Goal: Transaction & Acquisition: Purchase product/service

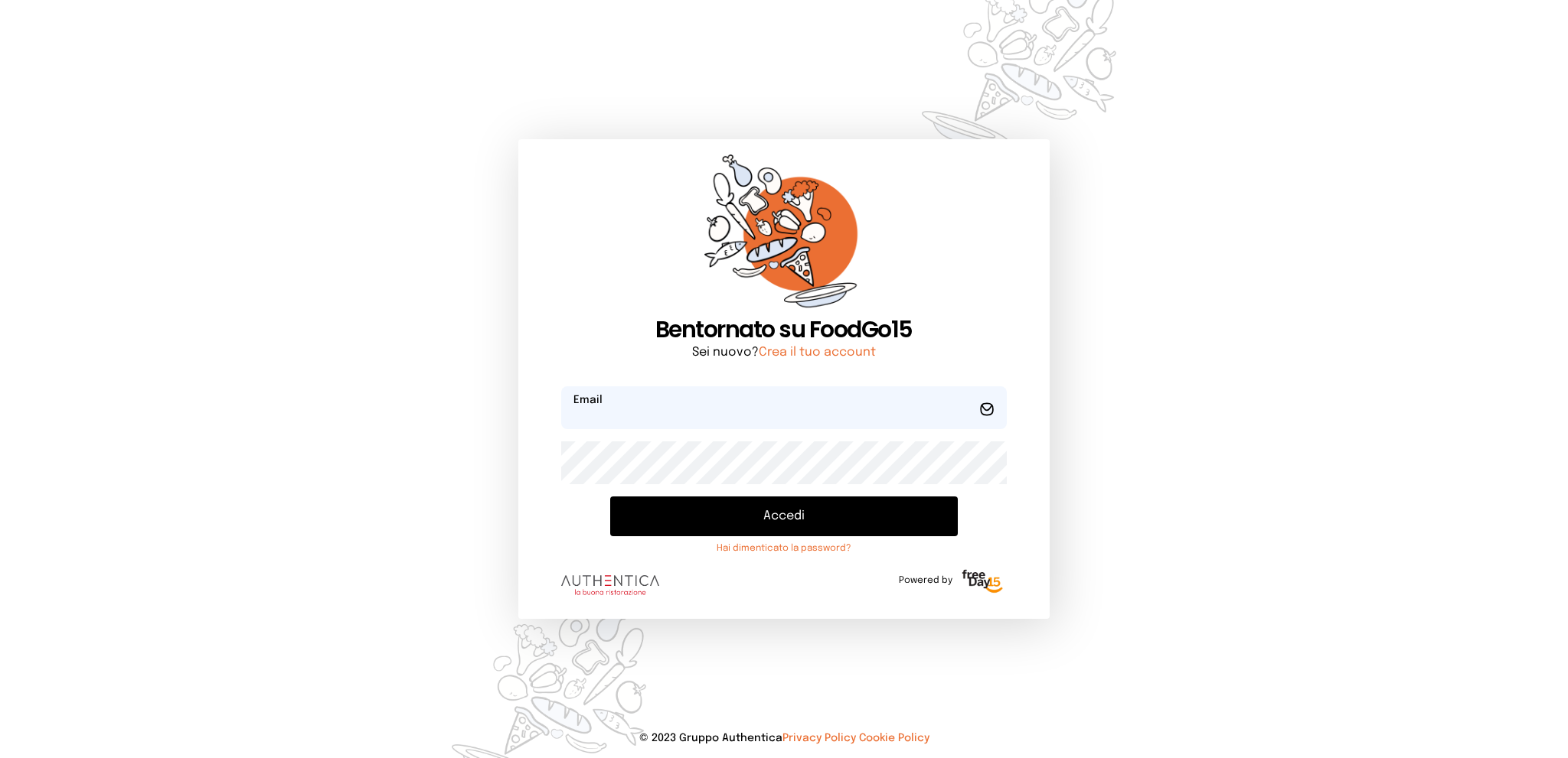
type input "**********"
click at [765, 510] on button "Accedi" at bounding box center [783, 516] width 347 height 40
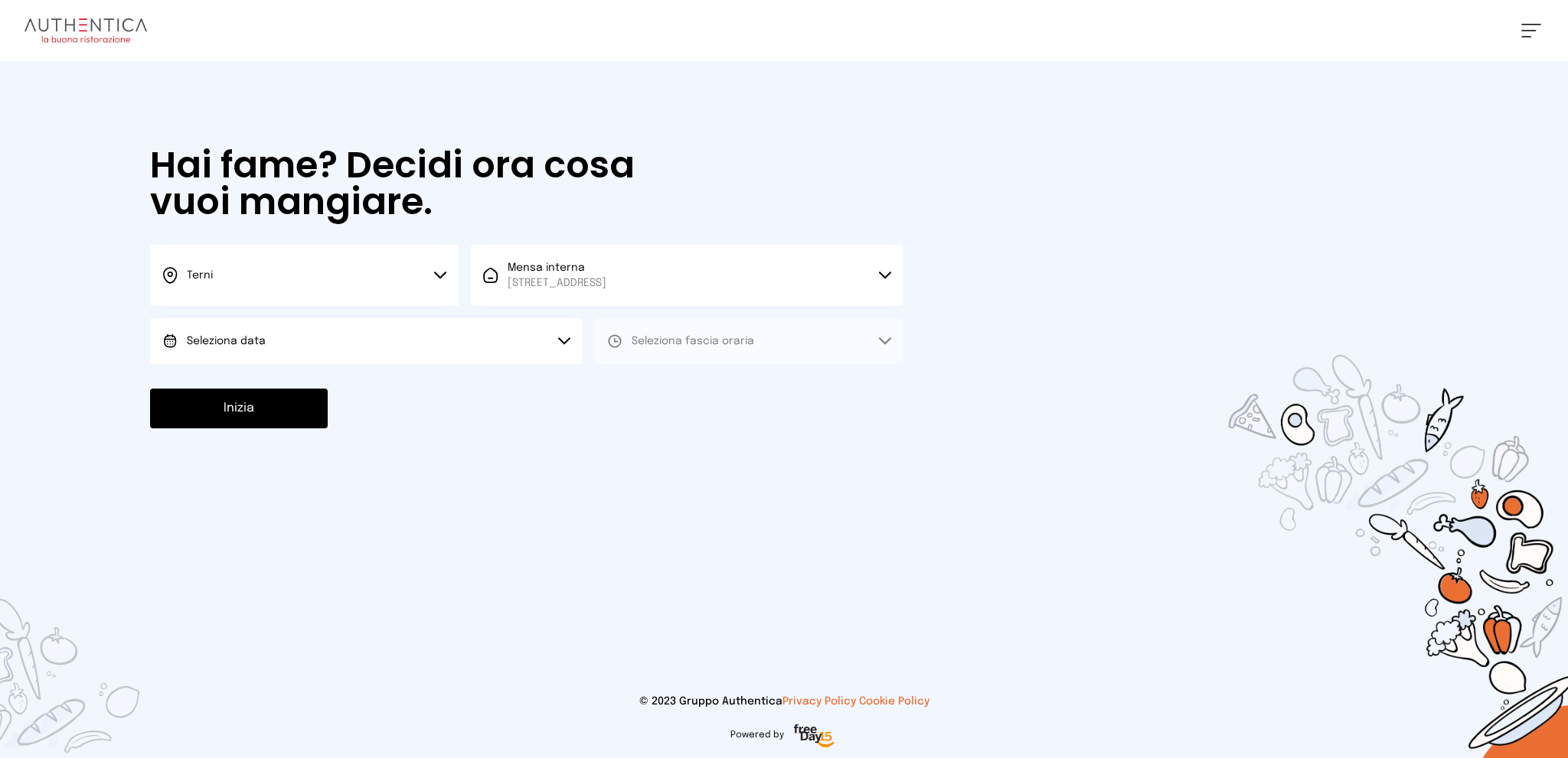
click at [370, 345] on button "Seleziona data" at bounding box center [366, 341] width 433 height 46
click at [351, 388] on li "[DATE], [DATE]" at bounding box center [366, 384] width 433 height 40
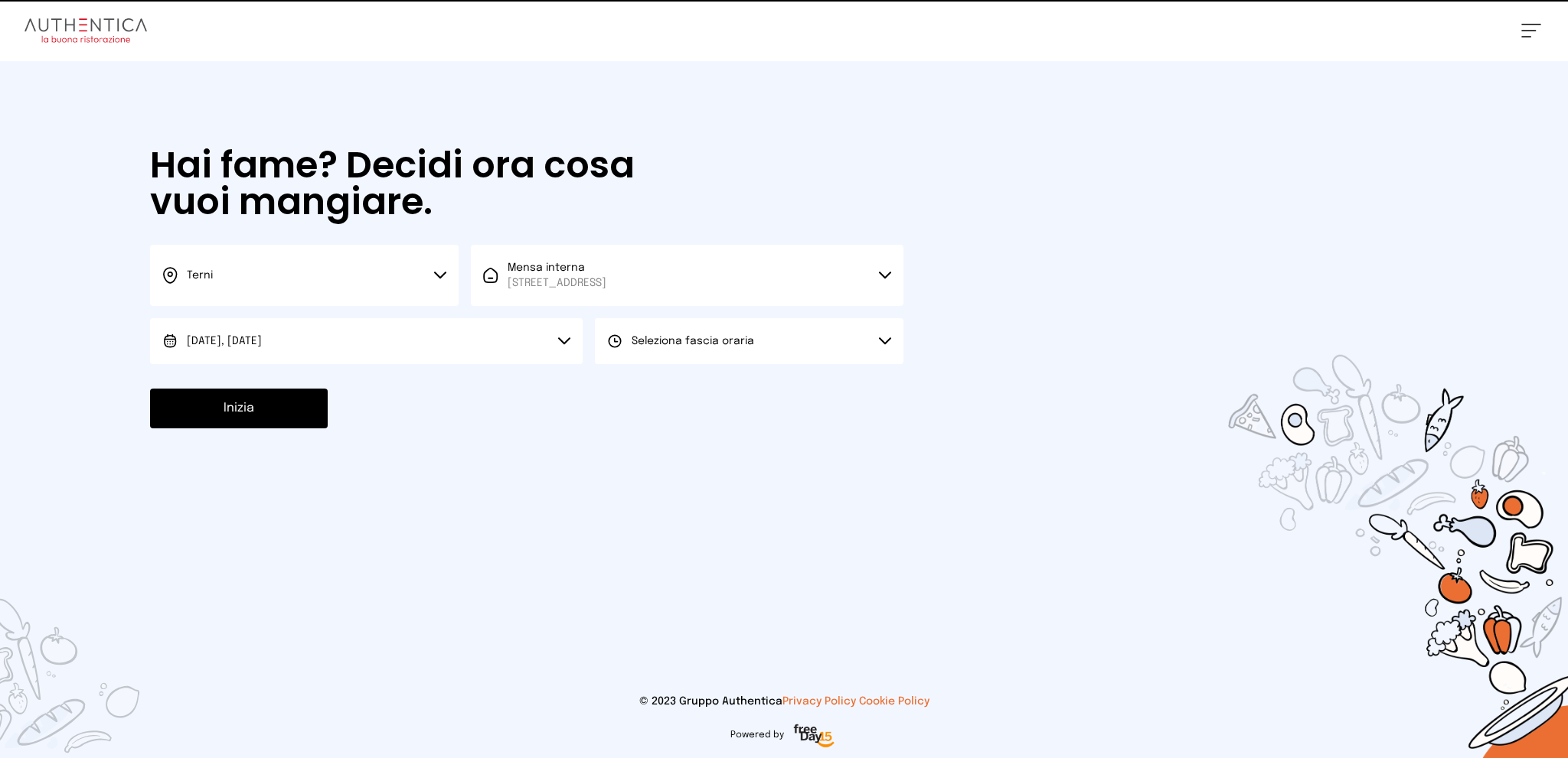
click at [754, 335] on button "Seleziona fascia oraria" at bounding box center [748, 341] width 308 height 46
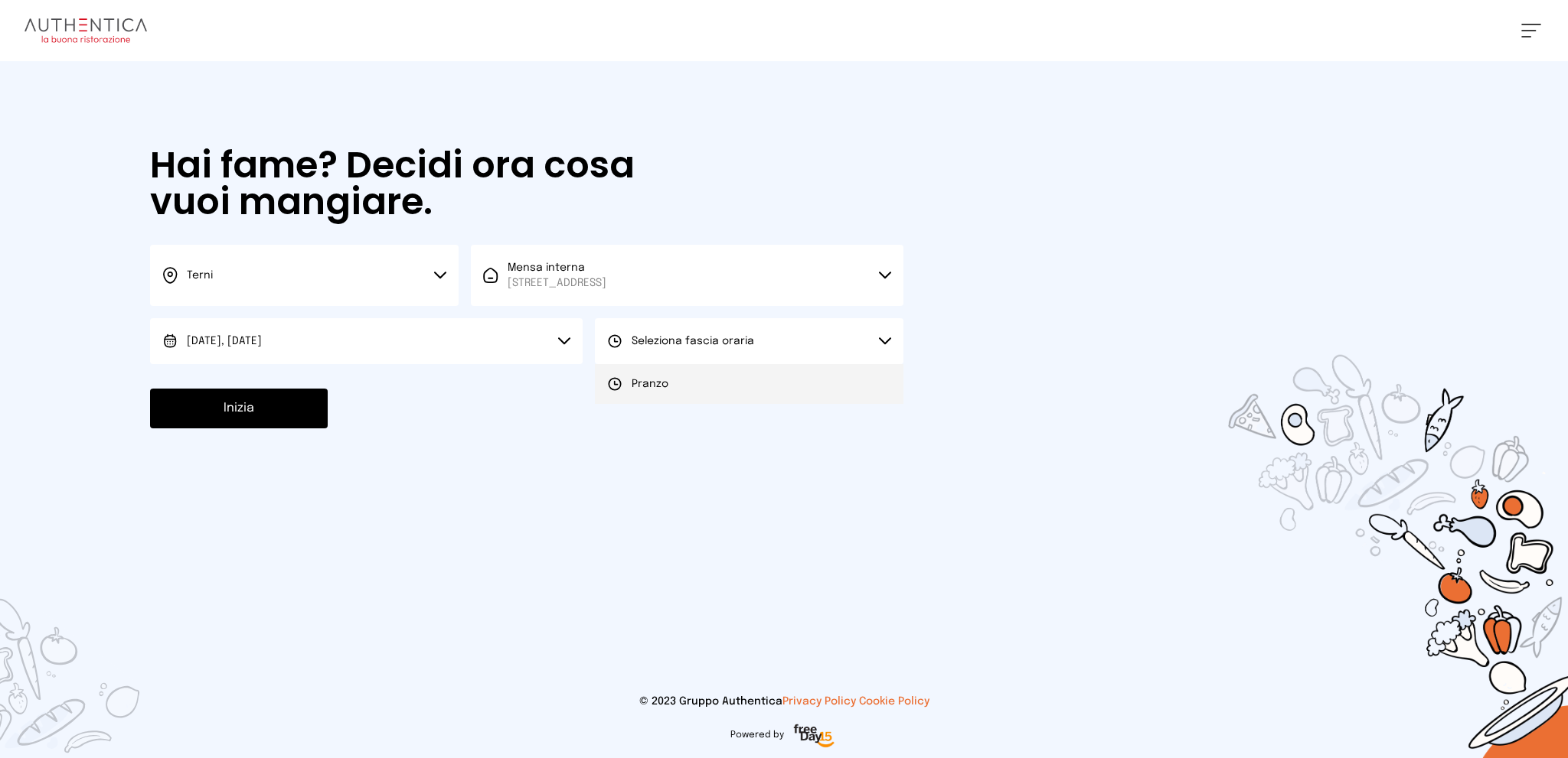
click at [717, 387] on li "Pranzo" at bounding box center [748, 384] width 308 height 40
click at [229, 398] on button "Inizia" at bounding box center [239, 408] width 178 height 40
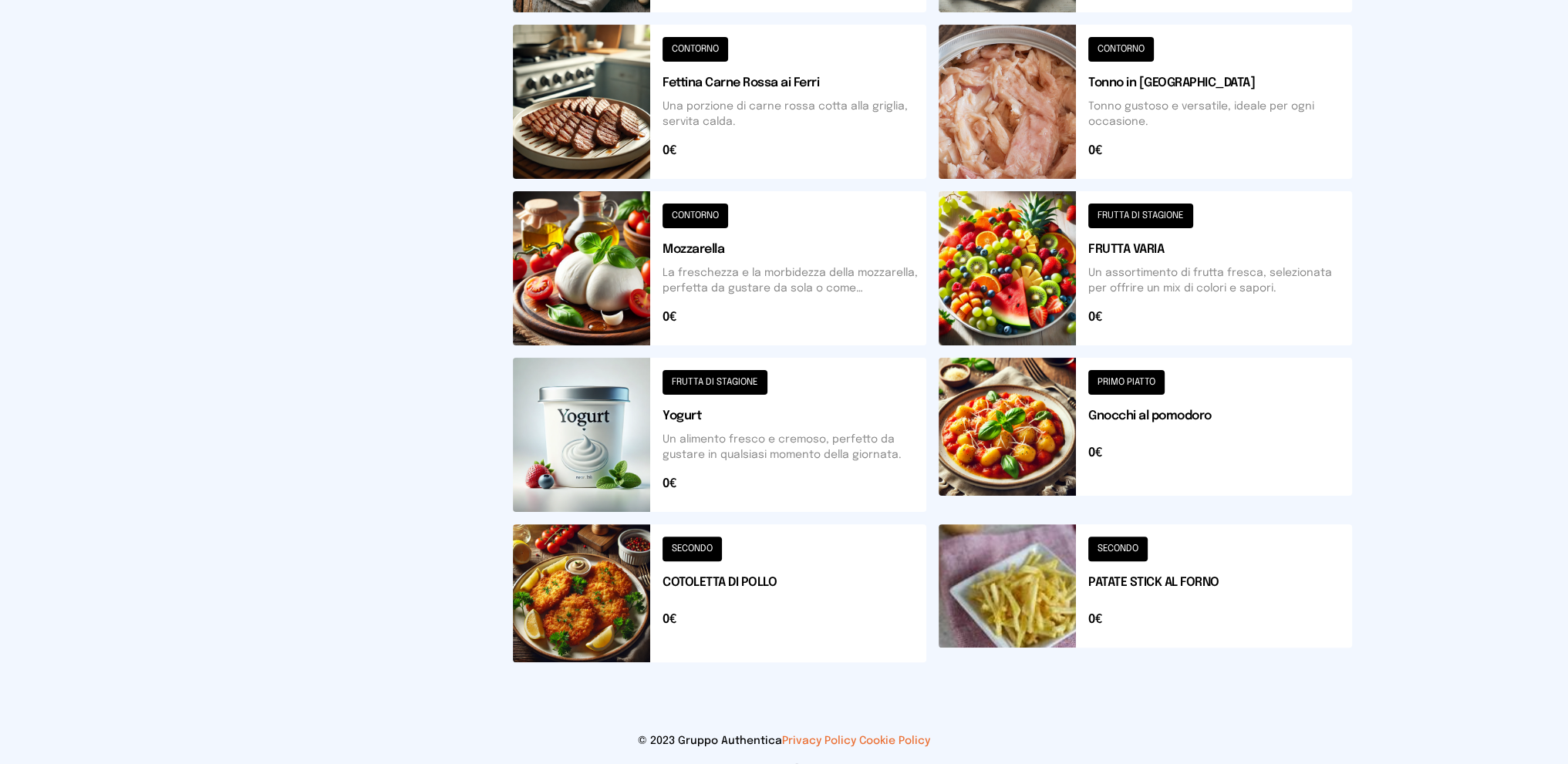
scroll to position [77, 0]
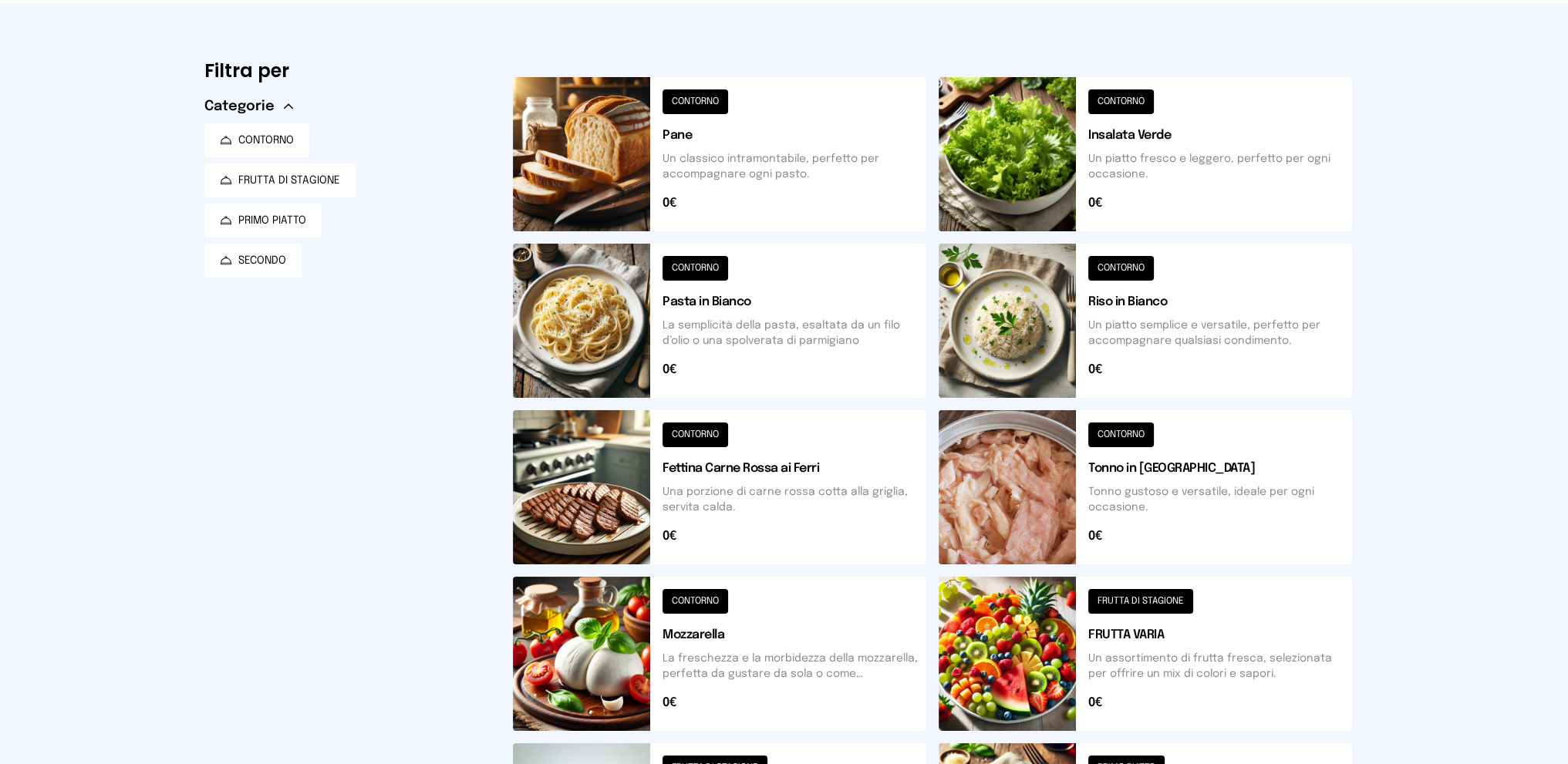
click at [1169, 330] on button at bounding box center [1145, 320] width 413 height 154
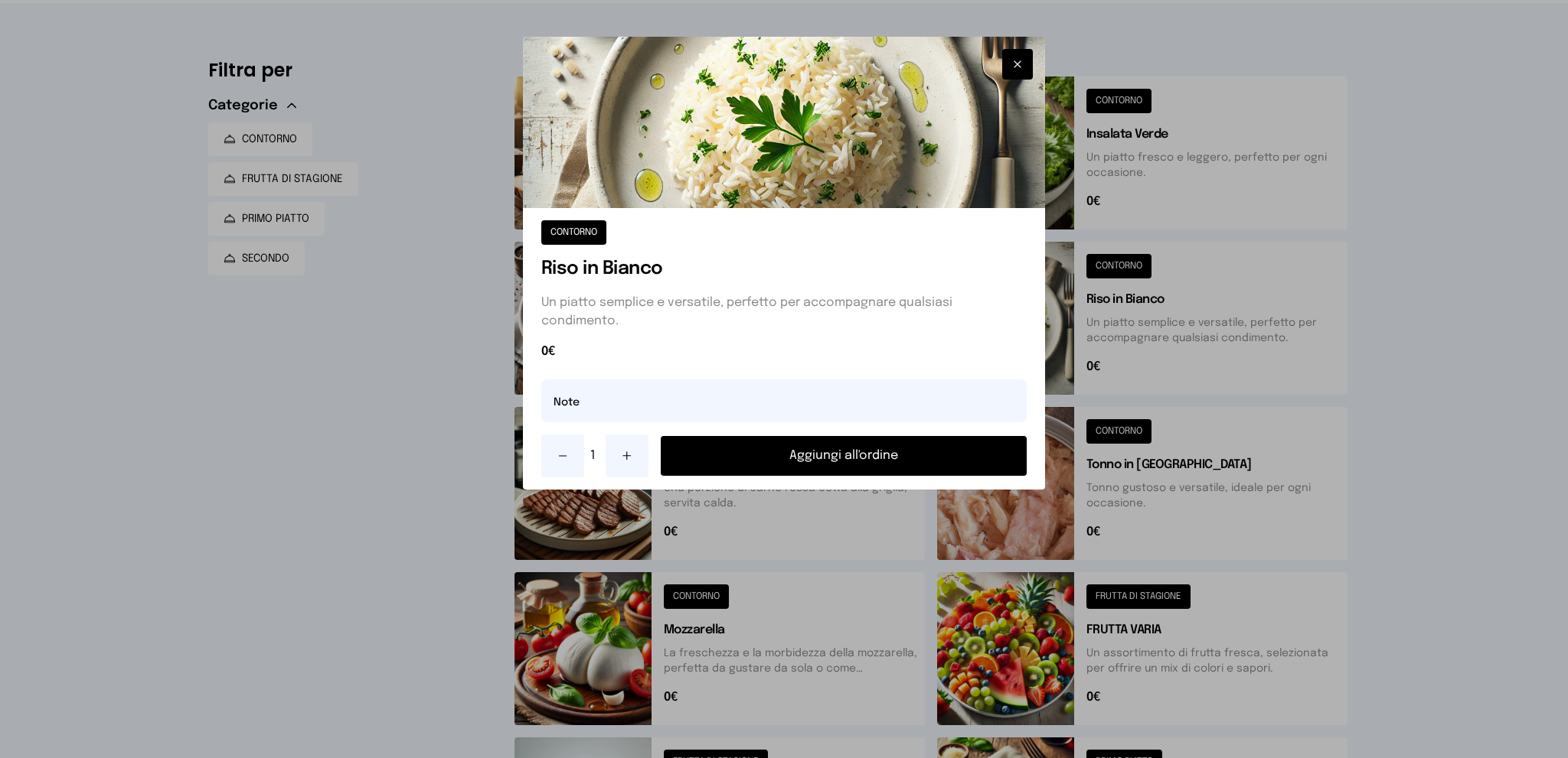
click at [802, 454] on button "Aggiungi all'ordine" at bounding box center [844, 456] width 367 height 40
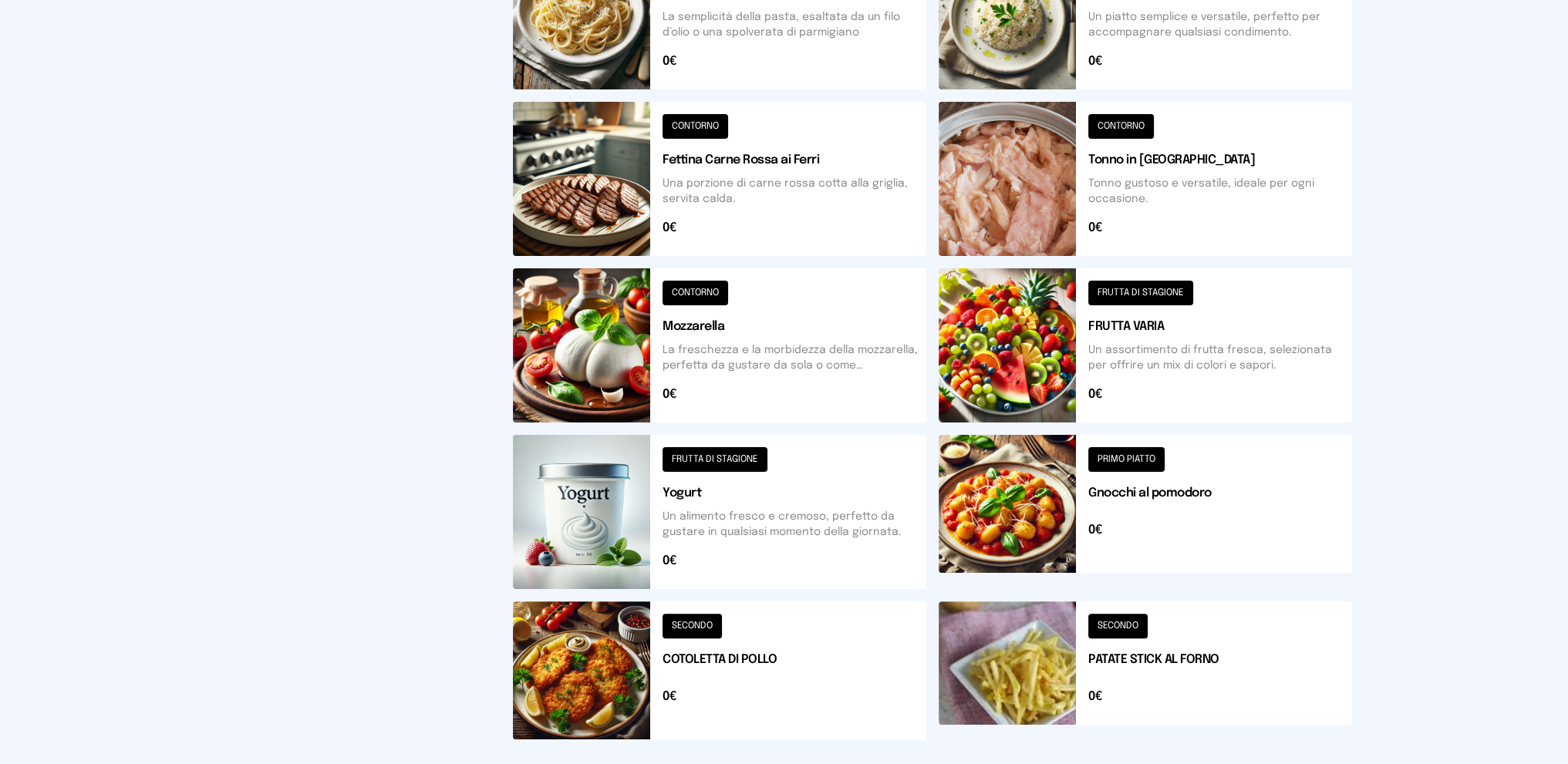
scroll to position [463, 0]
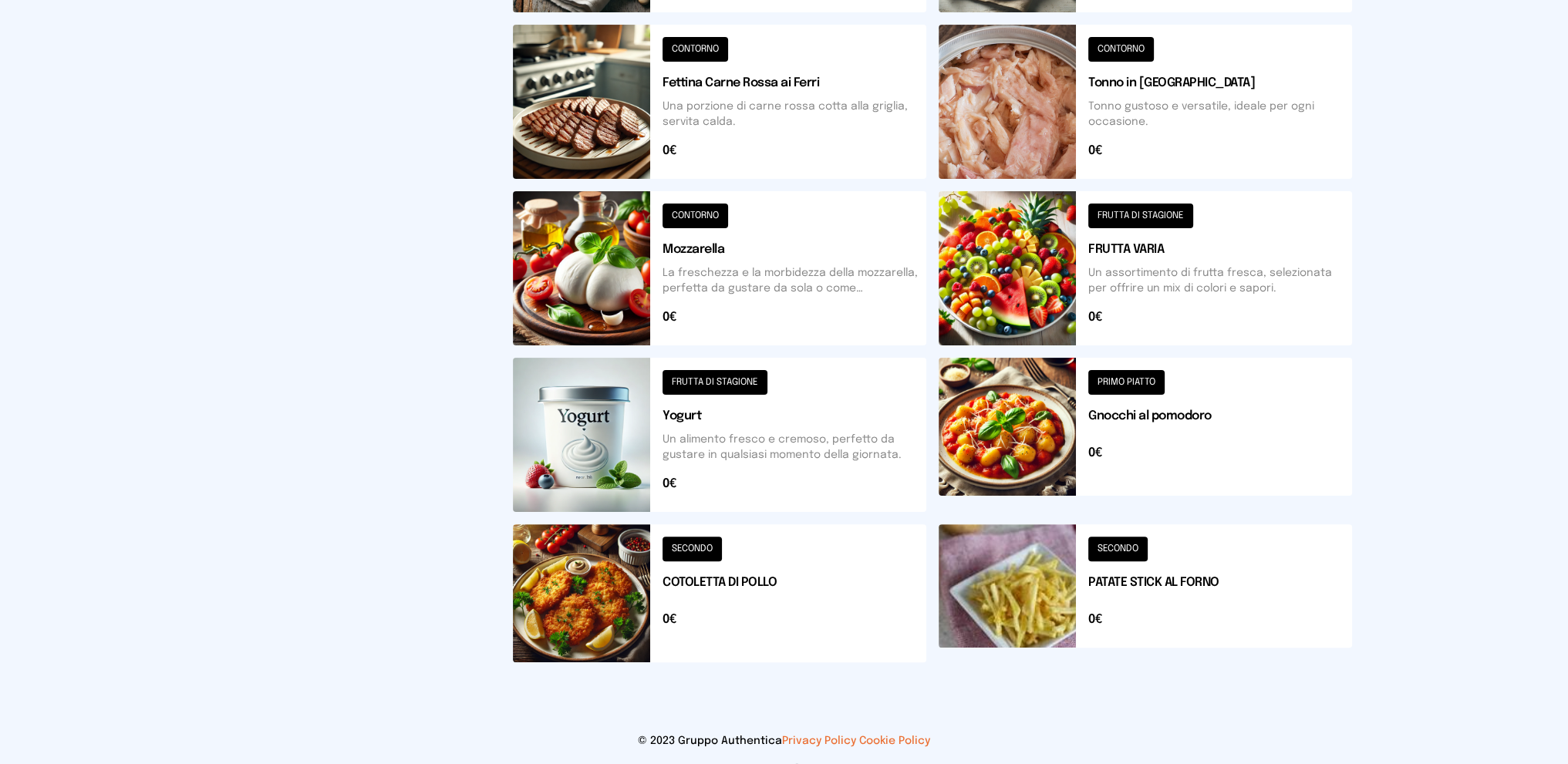
click at [827, 582] on button at bounding box center [719, 593] width 413 height 138
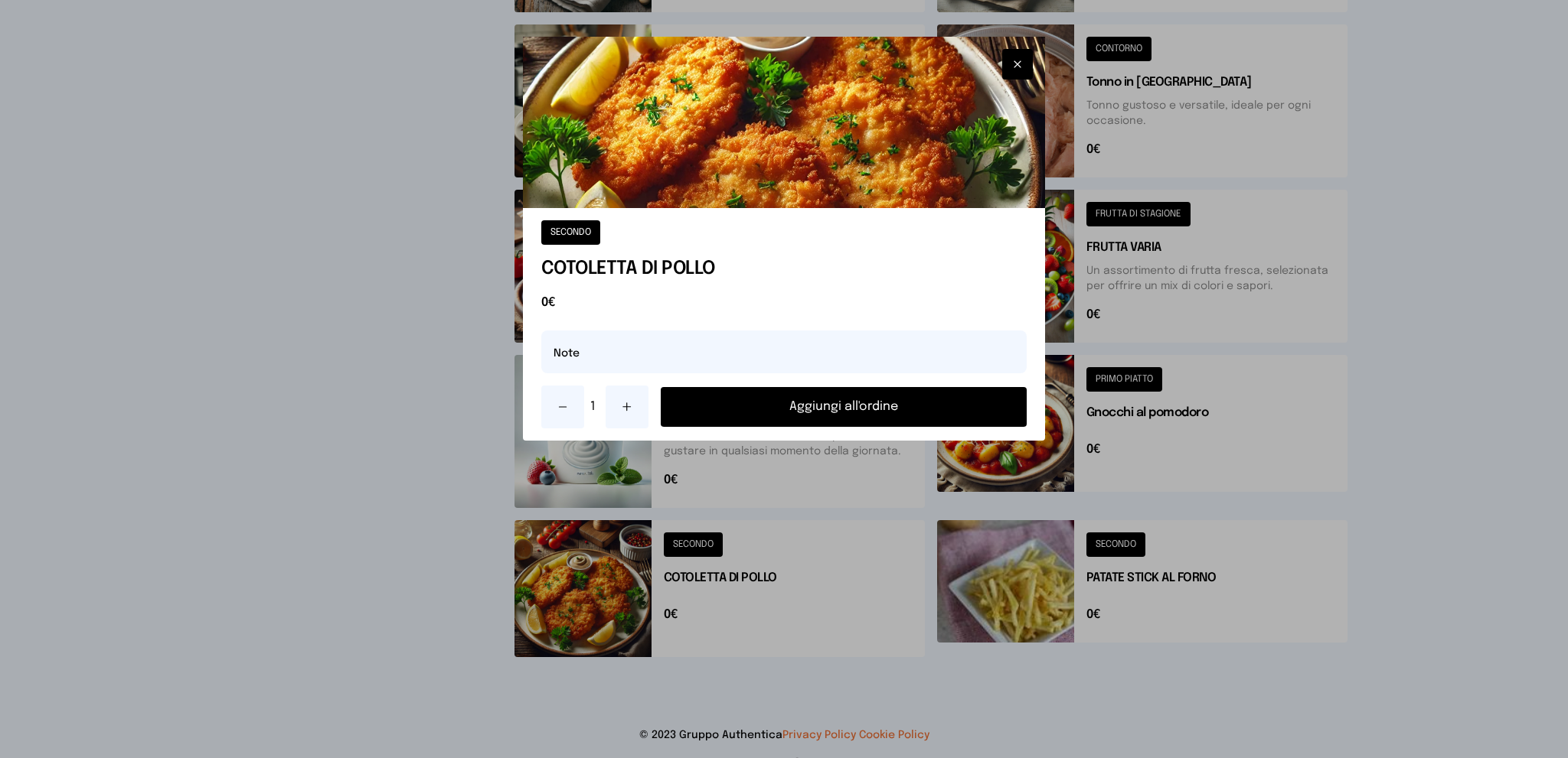
click at [778, 394] on button "Aggiungi all'ordine" at bounding box center [844, 407] width 367 height 40
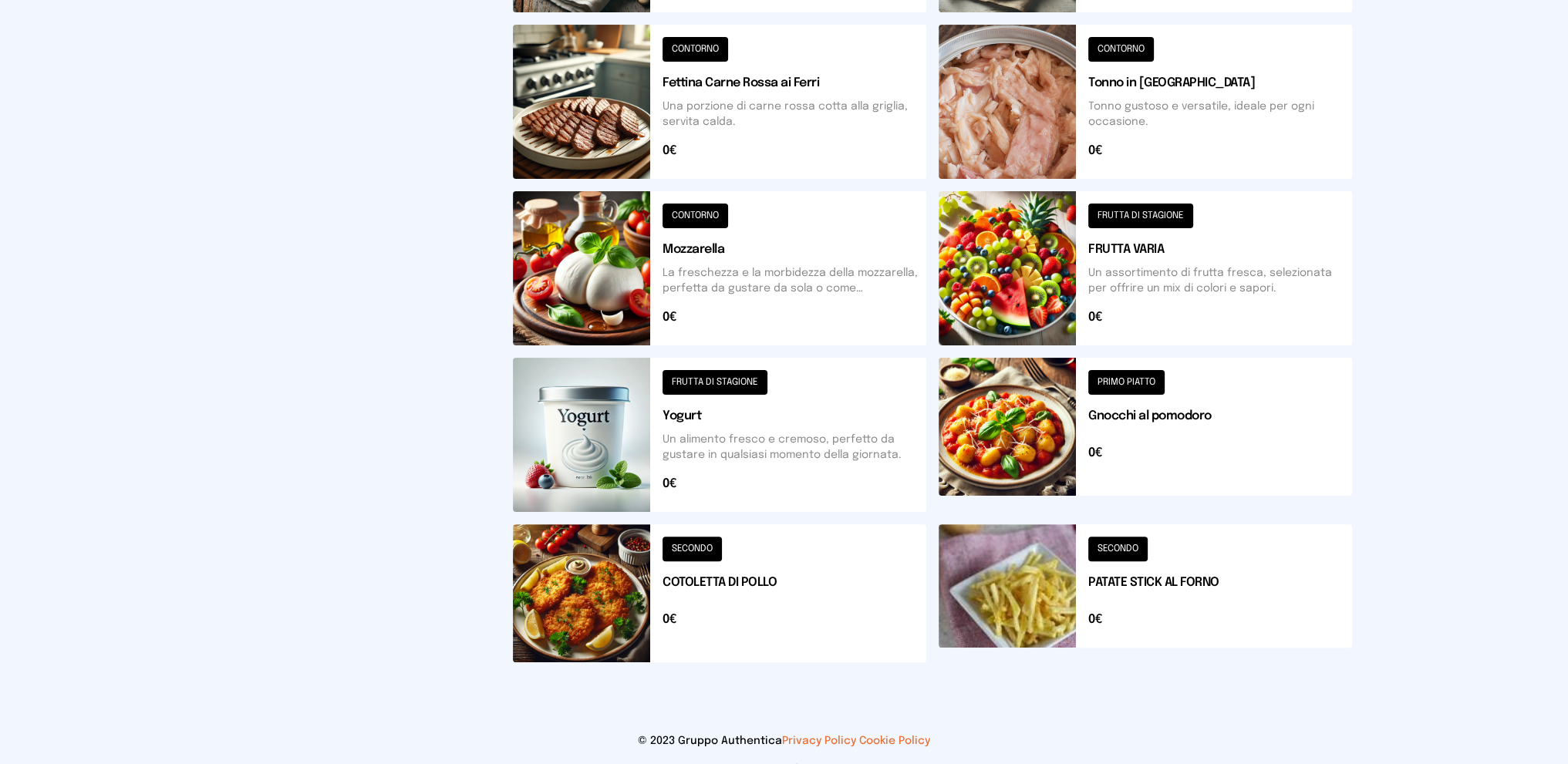
click at [1194, 579] on button at bounding box center [1145, 593] width 413 height 138
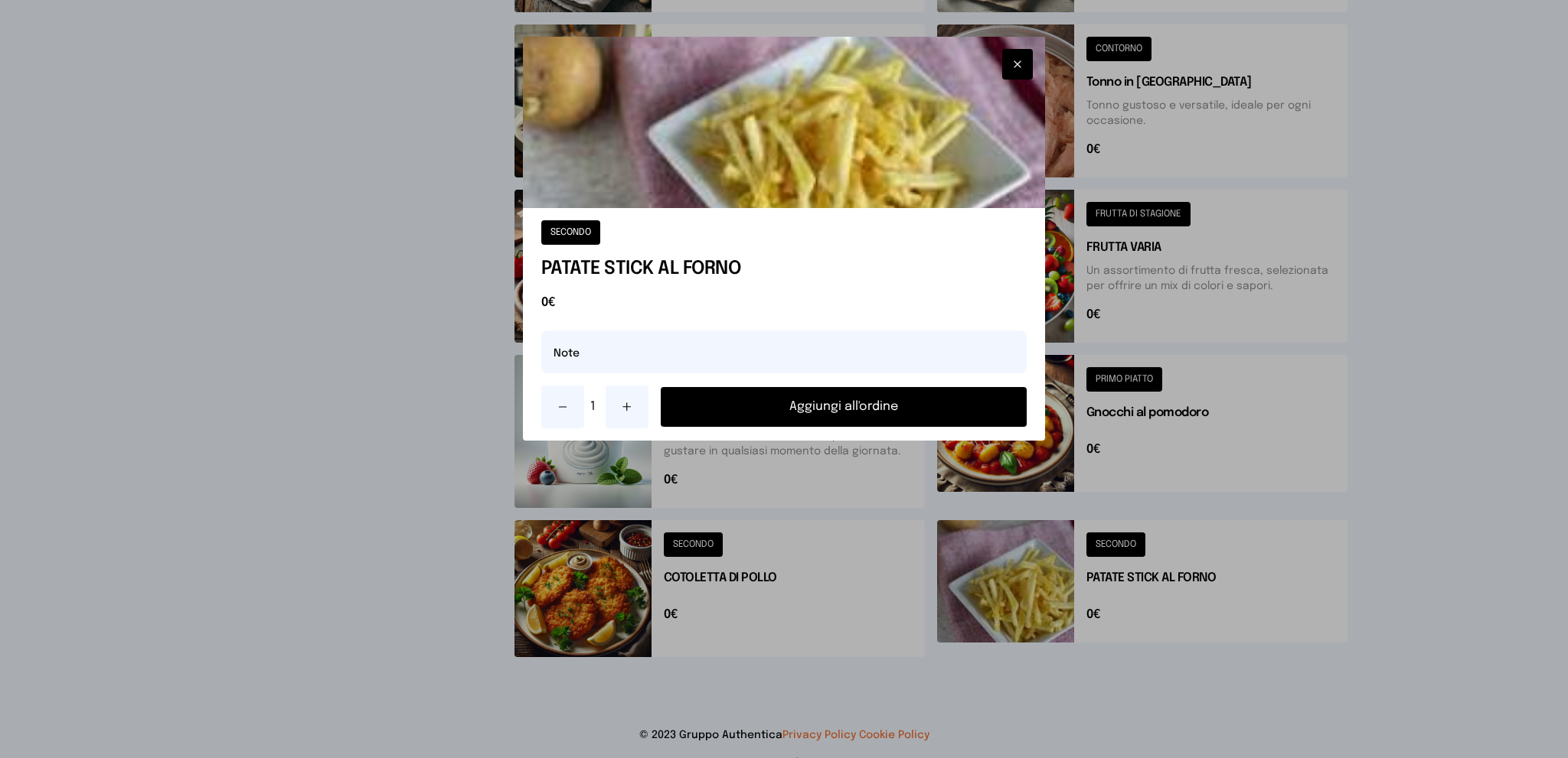
click at [924, 400] on button "Aggiungi all'ordine" at bounding box center [844, 407] width 367 height 40
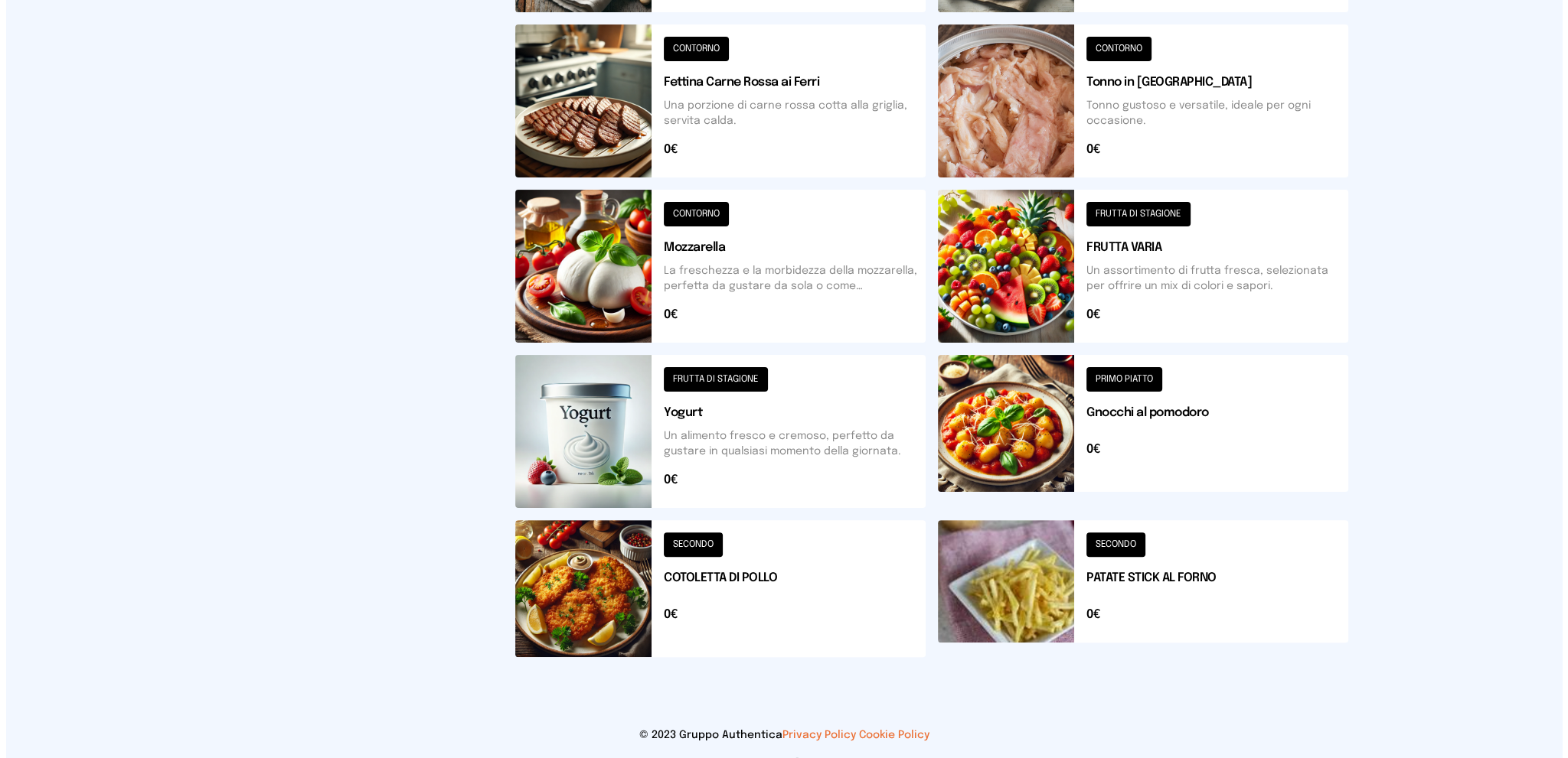
scroll to position [0, 0]
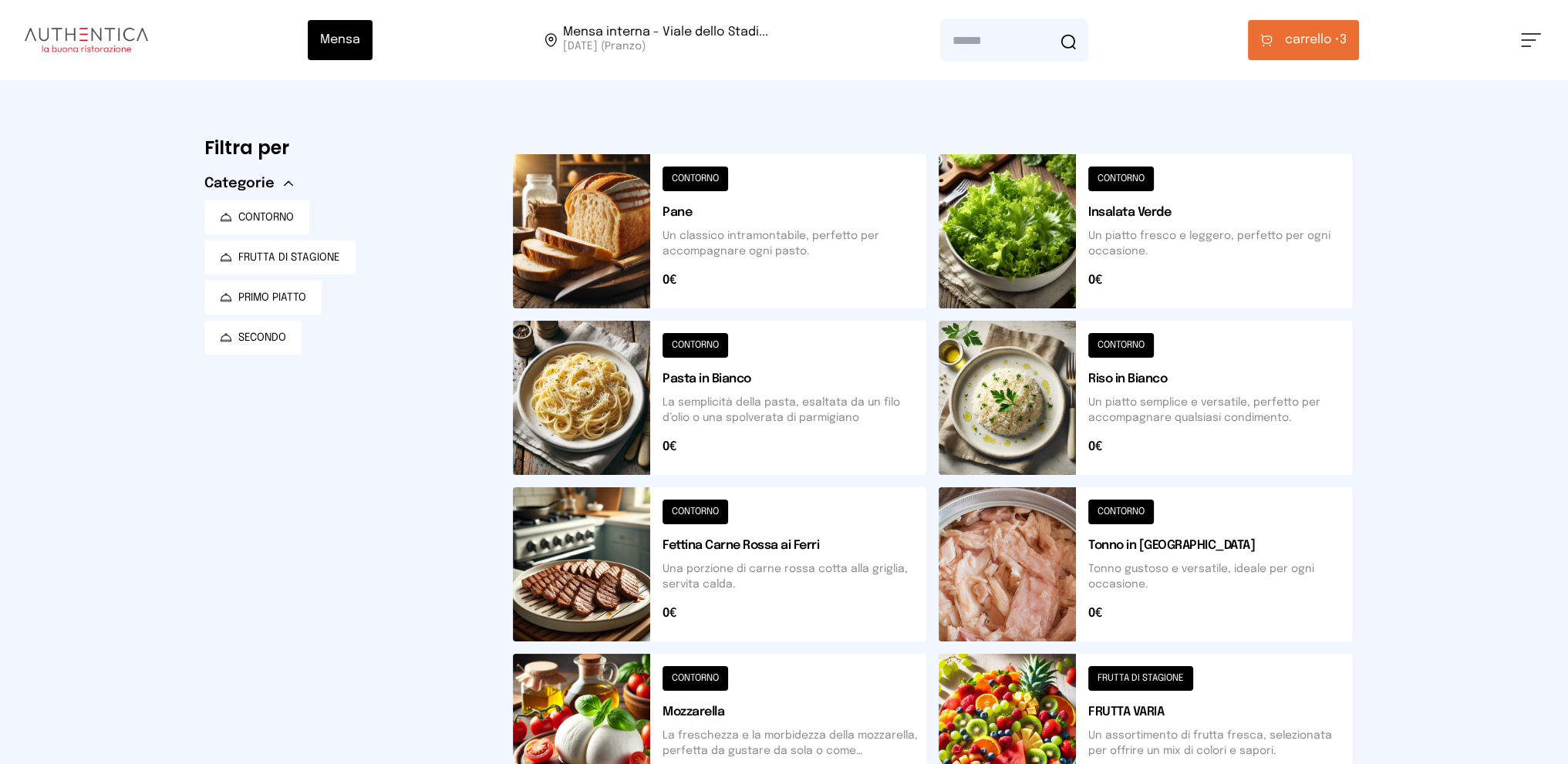
click at [1310, 31] on span "carrello •" at bounding box center [1312, 40] width 55 height 19
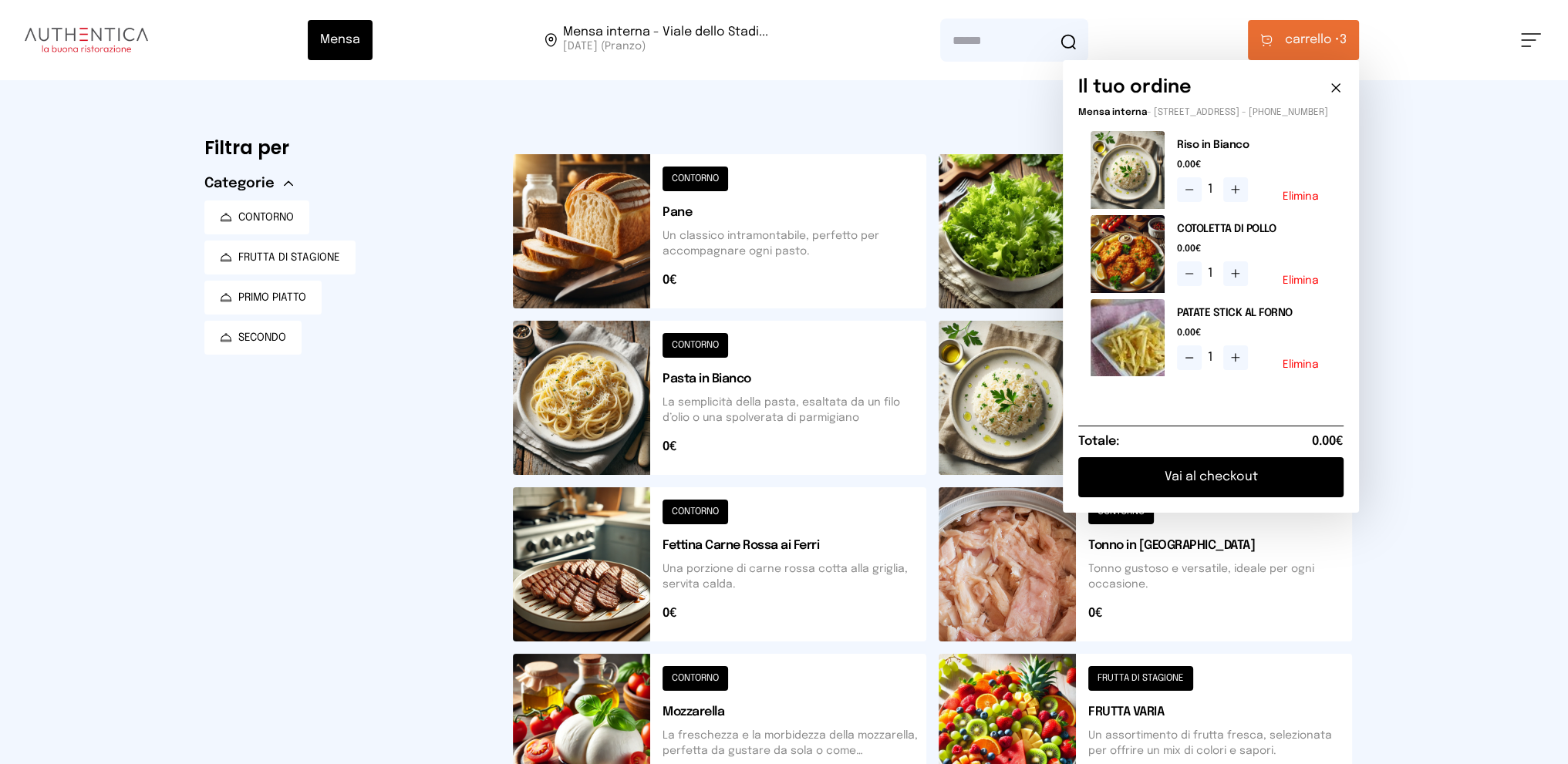
click at [1212, 482] on button "Vai al checkout" at bounding box center [1210, 477] width 265 height 40
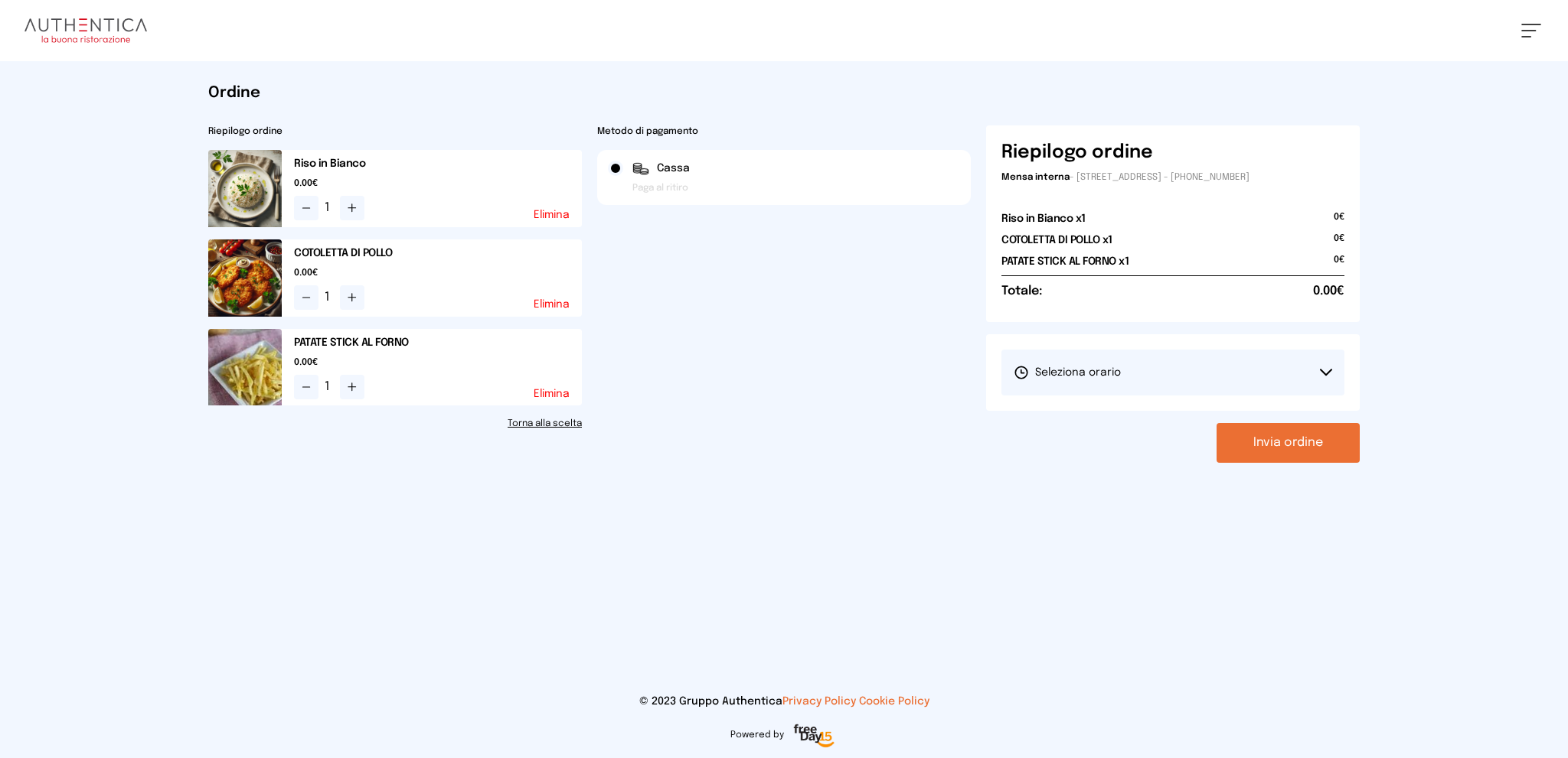
click at [1106, 360] on button "Seleziona orario" at bounding box center [1173, 372] width 343 height 46
click at [1078, 416] on span "1° Turno (13:00 - 15:00)" at bounding box center [1071, 416] width 116 height 16
click at [1269, 446] on button "Invia ordine" at bounding box center [1288, 443] width 143 height 40
